Goal: Use online tool/utility: Utilize a website feature to perform a specific function

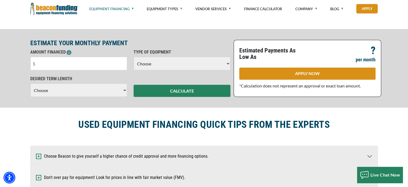
scroll to position [242, 0]
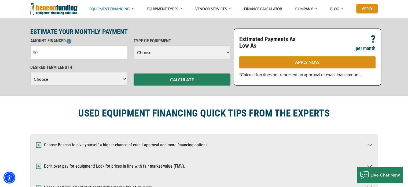
click at [111, 53] on input "text" at bounding box center [78, 51] width 97 height 13
type input "$25,000"
click at [174, 51] on select "Choose Backhoe Boom/Bucket Truck Chipper Commercial Mower Crane DTG/DTF Printin…" at bounding box center [182, 51] width 97 height 13
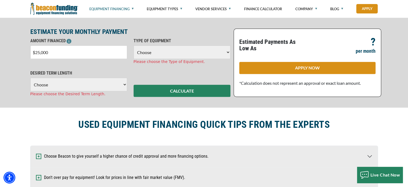
select select "23"
click at [134, 45] on select "Choose Backhoe Boom/Bucket Truck Chipper Commercial Mower Crane DTG/DTF Printin…" at bounding box center [182, 51] width 97 height 13
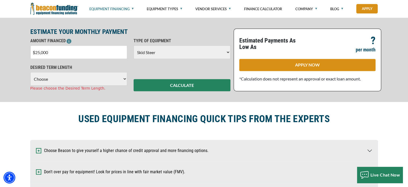
click at [64, 82] on select "Choose 36 Months 48 Months 60 Months" at bounding box center [78, 78] width 97 height 13
click at [30, 72] on select "Choose 36 Months 48 Months 60 Months" at bounding box center [78, 78] width 97 height 13
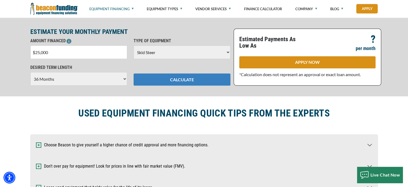
click at [209, 77] on button "CALCULATE" at bounding box center [182, 79] width 97 height 12
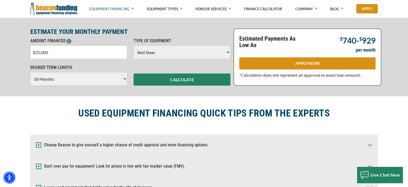
click at [90, 79] on select "Choose 36 Months 48 Months 60 Months" at bounding box center [78, 78] width 97 height 13
select select "60"
click at [30, 72] on select "Choose 36 Months 48 Months 60 Months" at bounding box center [78, 78] width 97 height 13
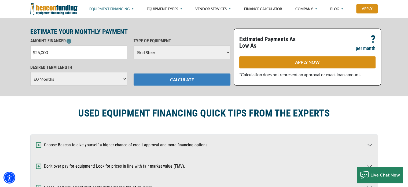
click at [201, 81] on button "CALCULATE" at bounding box center [182, 79] width 97 height 12
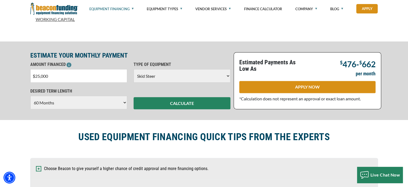
scroll to position [215, 0]
